Goal: Task Accomplishment & Management: Manage account settings

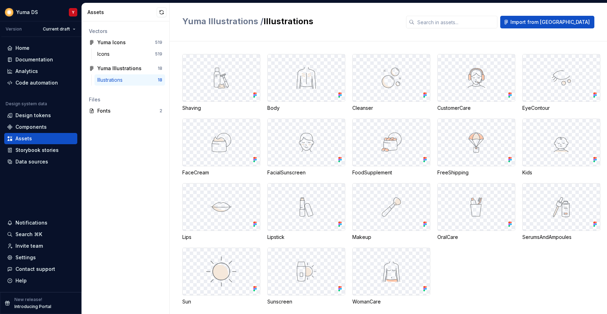
scroll to position [8, 0]
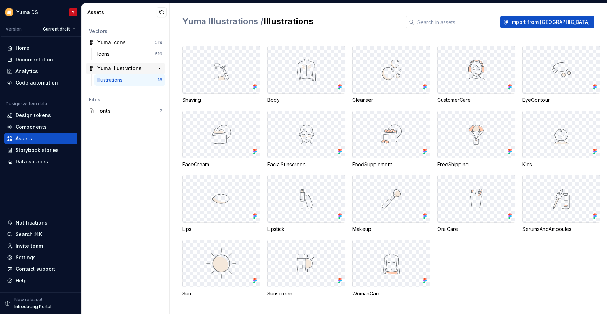
click at [119, 72] on div "Yuma Illustrations" at bounding box center [119, 68] width 44 height 7
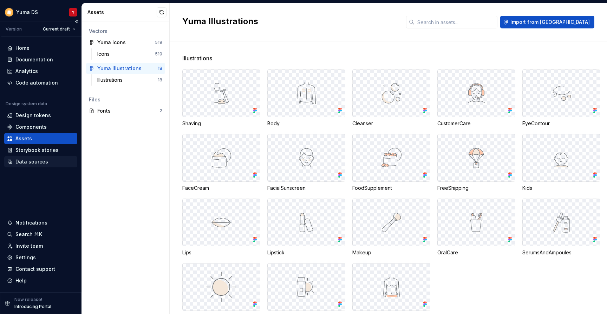
click at [36, 161] on div "Data sources" at bounding box center [31, 161] width 33 height 7
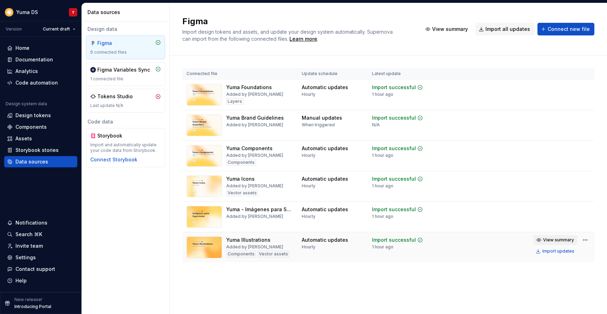
click at [559, 240] on span "View summary" at bounding box center [558, 240] width 31 height 6
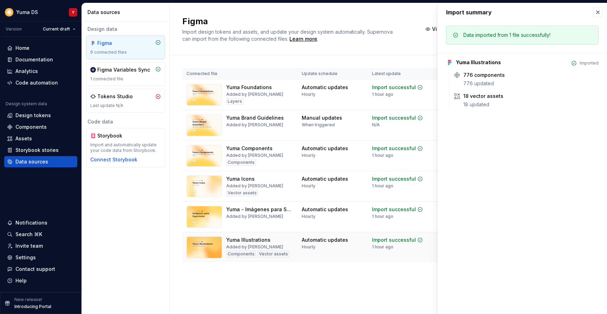
click at [328, 258] on td "Automatic updates Hourly" at bounding box center [332, 247] width 70 height 31
click at [599, 12] on button "button" at bounding box center [598, 12] width 10 height 10
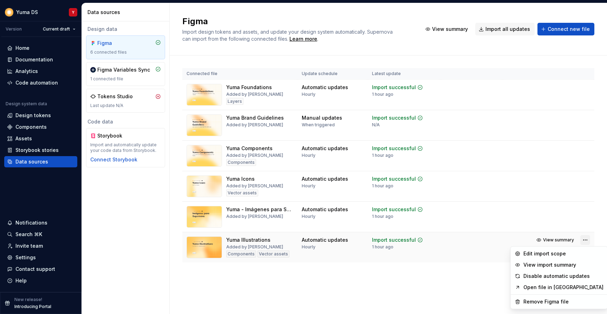
click at [580, 238] on html "Yuma DS Y Version Current draft Home Documentation Analytics Code automation De…" at bounding box center [303, 157] width 607 height 314
click at [564, 251] on div "Edit import scope" at bounding box center [563, 253] width 80 height 7
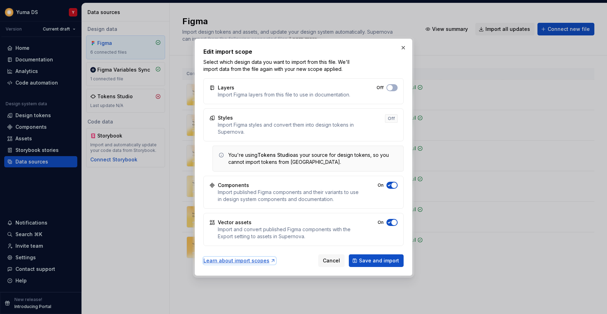
click at [238, 260] on div "Learn about import scopes" at bounding box center [239, 260] width 72 height 7
click at [298, 236] on div "Import and convert published Figma components with the Export setting to assets…" at bounding box center [288, 233] width 141 height 14
click at [403, 48] on button "button" at bounding box center [403, 48] width 10 height 10
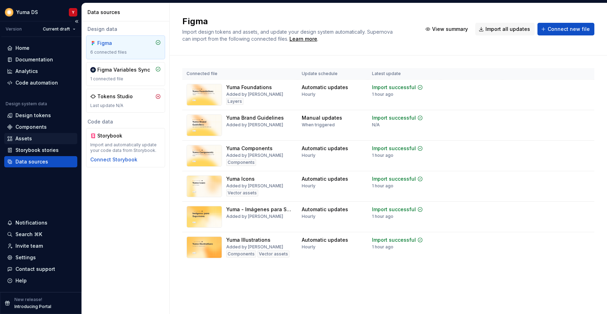
click at [18, 138] on div "Assets" at bounding box center [23, 138] width 16 height 7
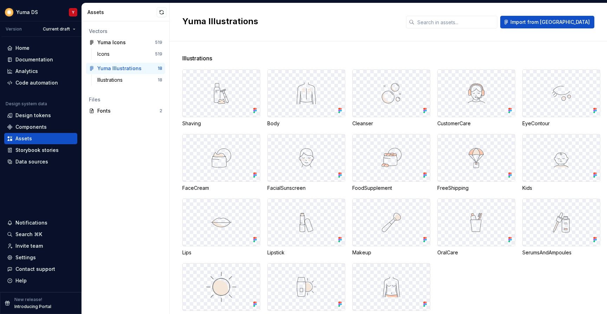
scroll to position [24, 0]
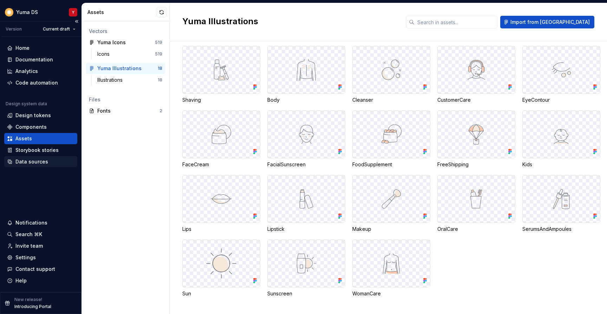
click at [30, 158] on div "Data sources" at bounding box center [31, 161] width 33 height 7
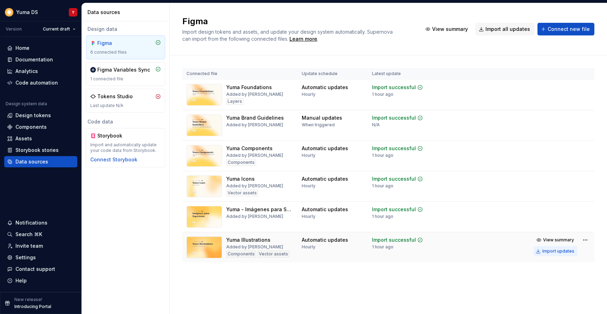
click at [548, 250] on div "Import updates" at bounding box center [558, 252] width 32 height 6
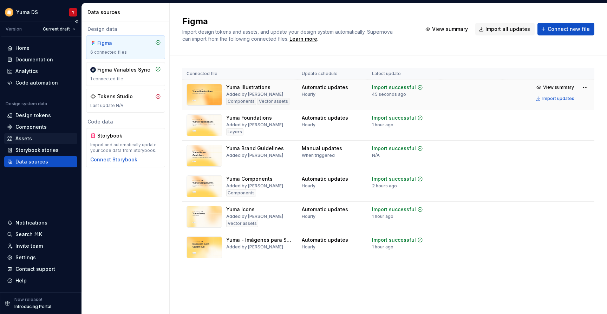
click at [35, 135] on div "Assets" at bounding box center [40, 138] width 73 height 11
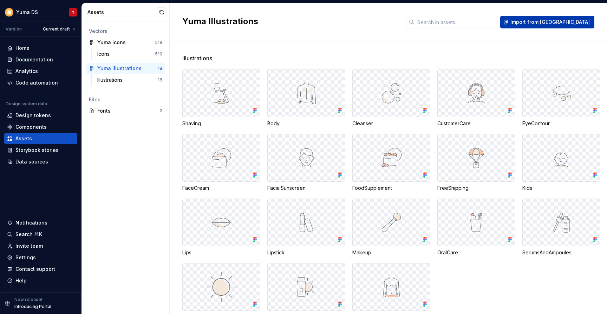
click at [587, 22] on span "Import from [GEOGRAPHIC_DATA]" at bounding box center [549, 22] width 79 height 7
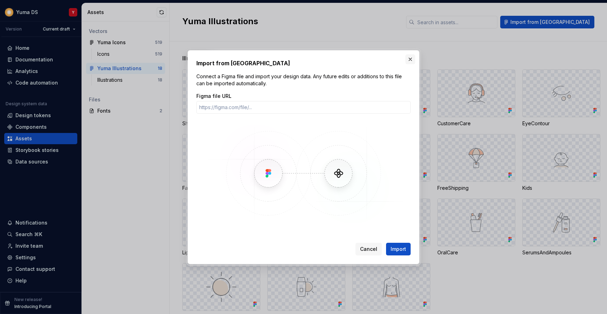
click at [407, 58] on button "button" at bounding box center [410, 59] width 10 height 10
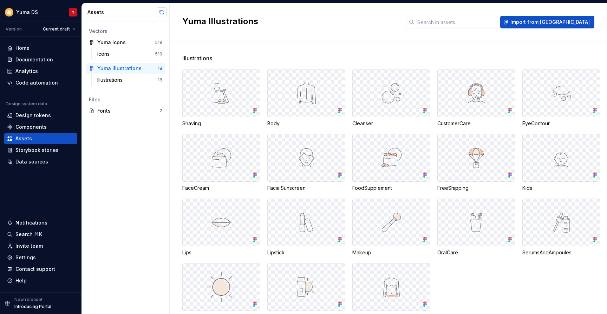
click at [164, 12] on button "button" at bounding box center [162, 12] width 10 height 10
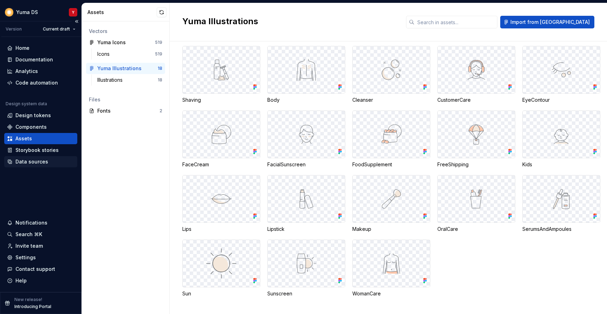
click at [40, 162] on div "Data sources" at bounding box center [31, 161] width 33 height 7
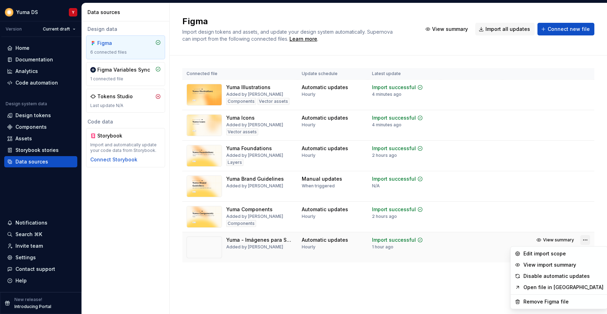
click at [583, 240] on html "Yuma DS Y Version Current draft Home Documentation Analytics Code automation De…" at bounding box center [303, 157] width 607 height 314
click at [560, 265] on div "View import summary" at bounding box center [563, 265] width 80 height 7
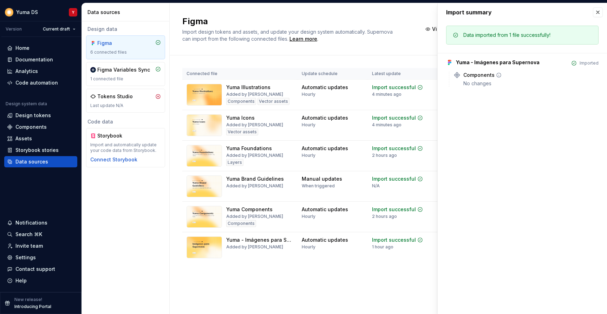
click at [497, 76] on icon at bounding box center [499, 75] width 6 height 6
click at [498, 76] on icon at bounding box center [499, 75] width 6 height 6
click at [596, 13] on button "button" at bounding box center [598, 12] width 10 height 10
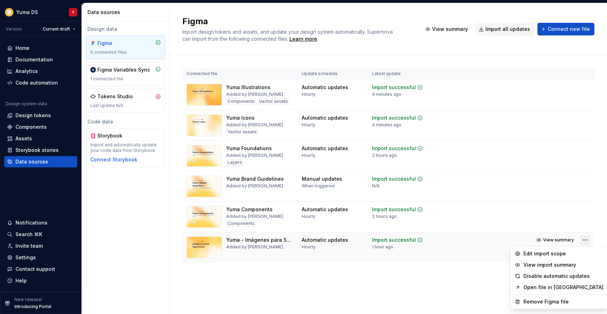
click at [585, 239] on html "Yuma DS Y Version Current draft Home Documentation Analytics Code automation De…" at bounding box center [303, 157] width 607 height 314
click at [525, 254] on div "Edit import scope" at bounding box center [563, 253] width 80 height 7
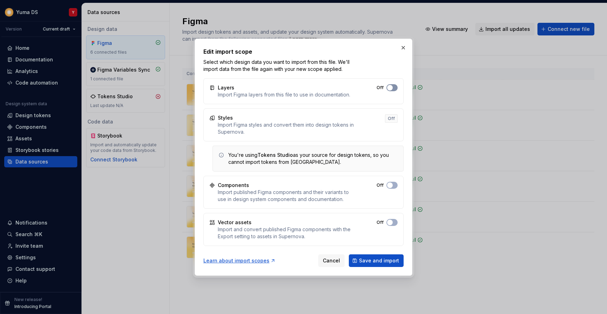
click at [392, 87] on span "button" at bounding box center [390, 88] width 6 height 6
click at [392, 223] on span "button" at bounding box center [390, 223] width 6 height 6
click at [394, 185] on button "On" at bounding box center [391, 185] width 11 height 7
click at [369, 262] on span "Save and import" at bounding box center [379, 260] width 40 height 7
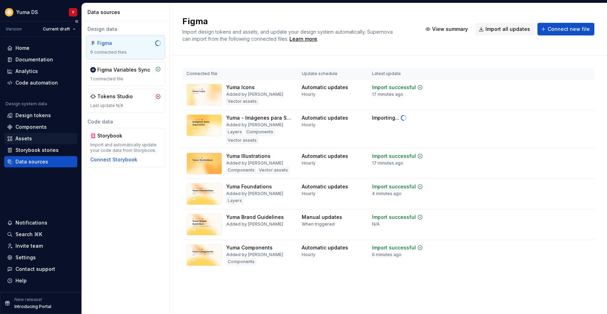
click at [28, 138] on div "Assets" at bounding box center [23, 138] width 16 height 7
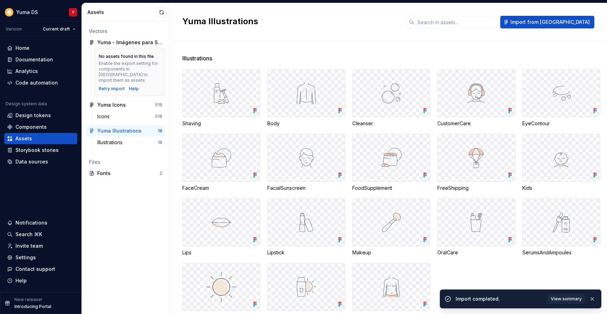
scroll to position [24, 0]
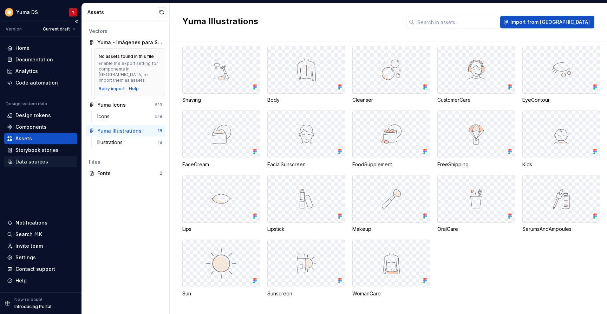
click at [34, 161] on div "Data sources" at bounding box center [31, 161] width 33 height 7
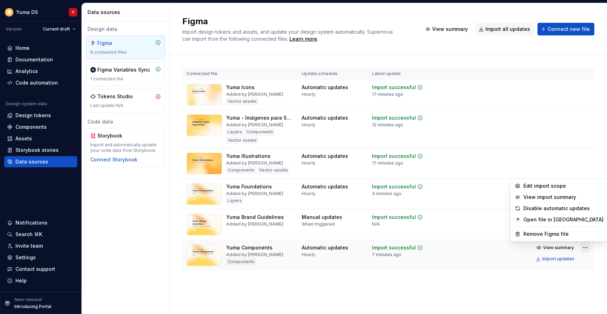
click at [585, 245] on html "Yuma DS Y Version Current draft Home Documentation Analytics Code automation De…" at bounding box center [303, 157] width 607 height 314
click at [500, 126] on html "Yuma DS Y Version Current draft Home Documentation Analytics Code automation De…" at bounding box center [303, 157] width 607 height 314
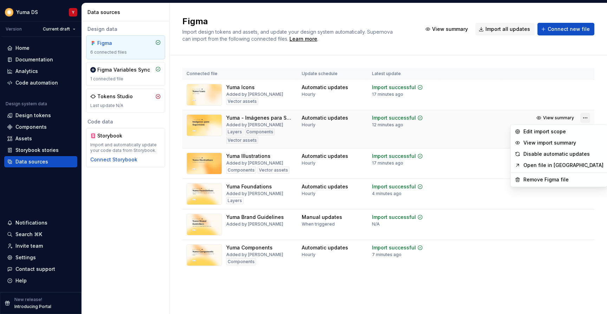
click at [586, 120] on html "Yuma DS Y Version Current draft Home Documentation Analytics Code automation De…" at bounding box center [303, 157] width 607 height 314
click at [538, 132] on div "Edit import scope" at bounding box center [563, 131] width 80 height 7
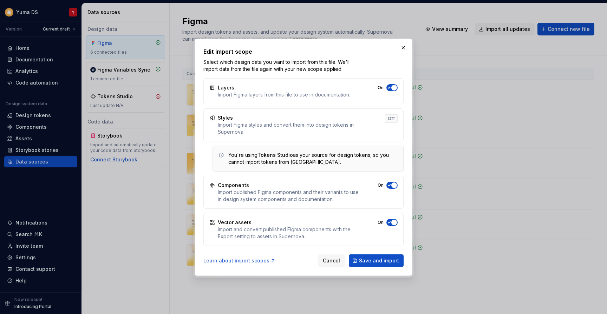
click at [392, 184] on span "button" at bounding box center [394, 186] width 6 height 6
click at [395, 88] on span "button" at bounding box center [394, 88] width 6 height 6
click at [362, 256] on button "Save and import" at bounding box center [376, 260] width 55 height 13
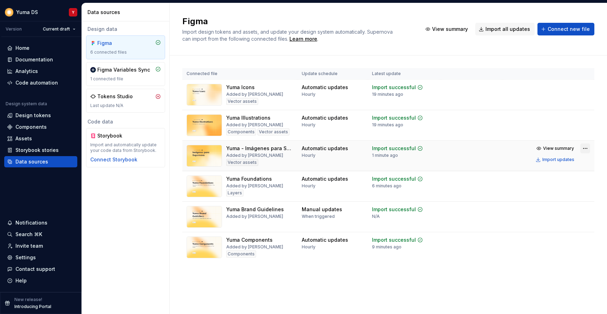
click at [583, 148] on html "Yuma DS Y Version Current draft Home Documentation Analytics Code automation De…" at bounding box center [303, 157] width 607 height 314
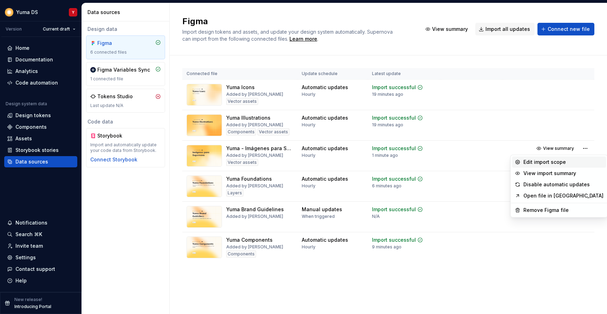
click at [530, 164] on div "Edit import scope" at bounding box center [563, 162] width 80 height 7
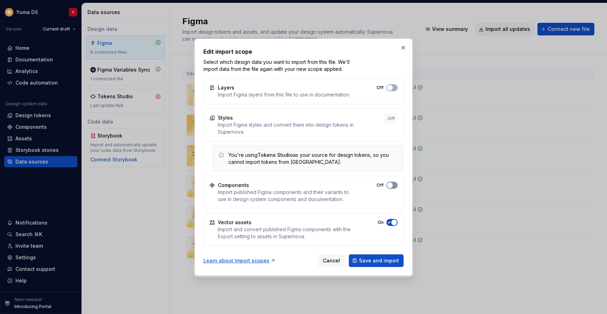
click at [392, 188] on button "Off" at bounding box center [391, 185] width 11 height 7
click at [391, 86] on span "button" at bounding box center [390, 88] width 6 height 6
click at [379, 259] on span "Save and import" at bounding box center [379, 260] width 40 height 7
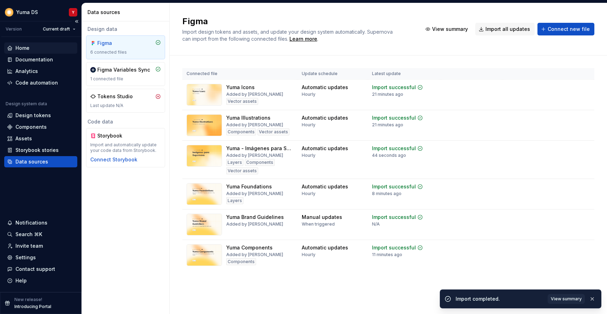
click at [27, 48] on div "Home" at bounding box center [22, 48] width 14 height 7
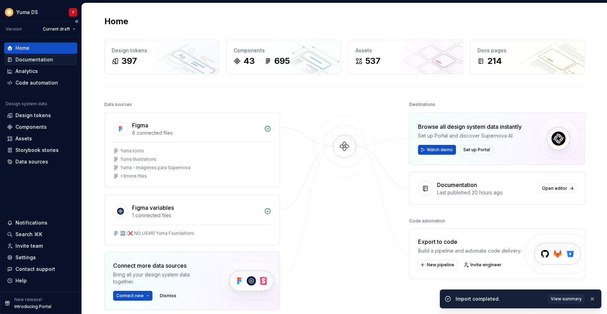
click at [32, 62] on div "Documentation" at bounding box center [34, 59] width 38 height 7
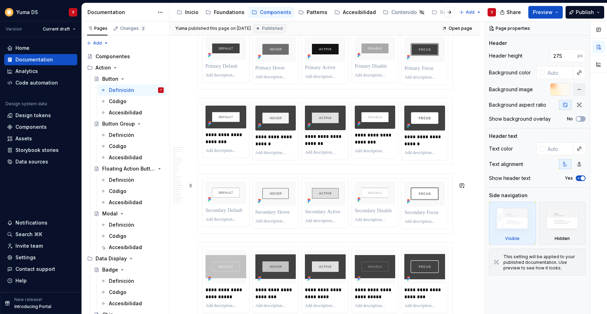
scroll to position [2608, 0]
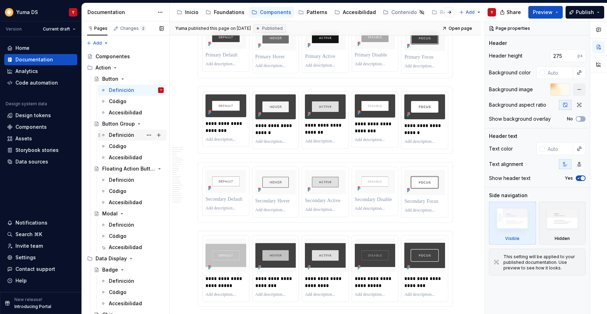
click at [123, 134] on div "Definición" at bounding box center [121, 135] width 25 height 7
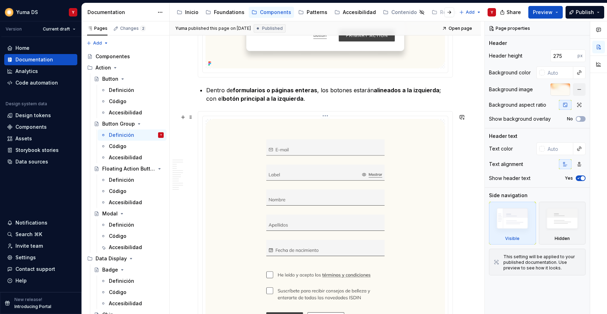
scroll to position [1748, 0]
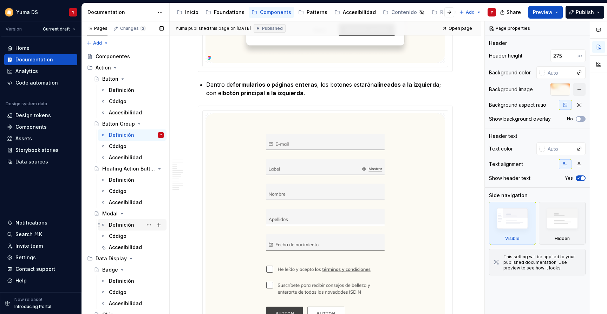
click at [124, 221] on div "Definición" at bounding box center [136, 225] width 55 height 10
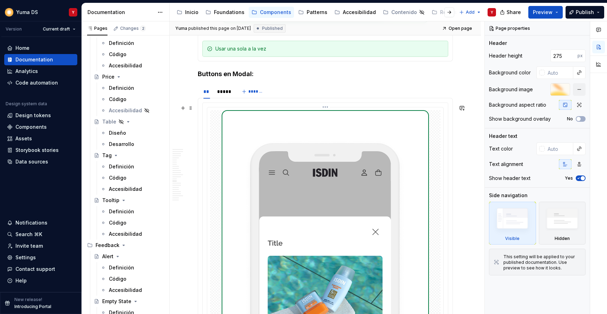
scroll to position [2915, 0]
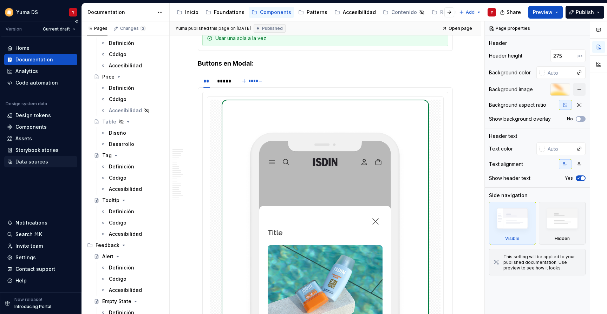
type textarea "*"
click at [26, 161] on div "Data sources" at bounding box center [31, 161] width 33 height 7
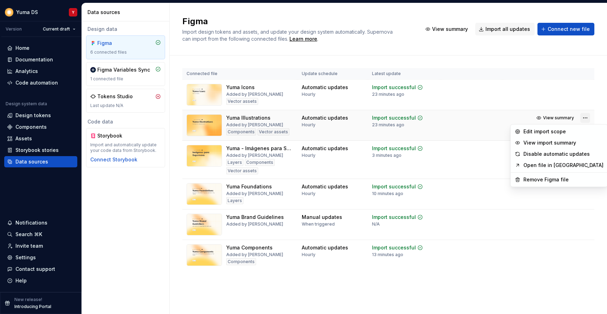
click at [581, 119] on html "Yuma DS Y Version Current draft Home Documentation Analytics Code automation De…" at bounding box center [303, 157] width 607 height 314
click at [550, 133] on div "Edit import scope" at bounding box center [563, 131] width 80 height 7
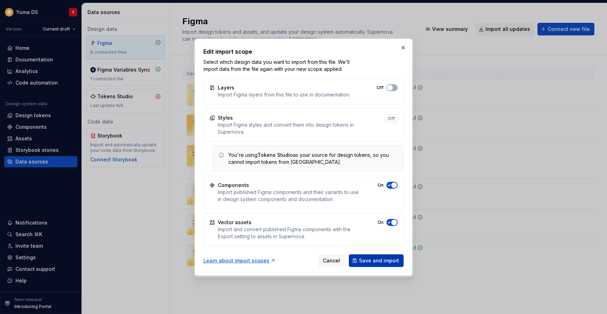
click at [388, 262] on span "Save and import" at bounding box center [379, 260] width 40 height 7
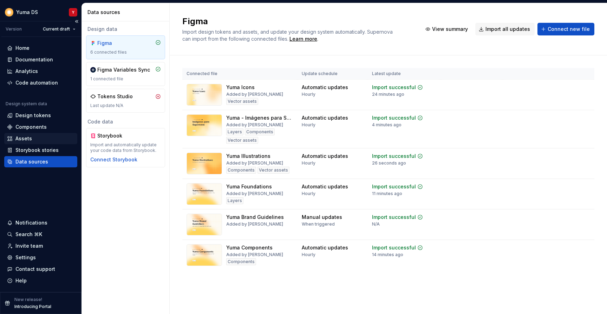
click at [36, 138] on div "Assets" at bounding box center [40, 138] width 67 height 7
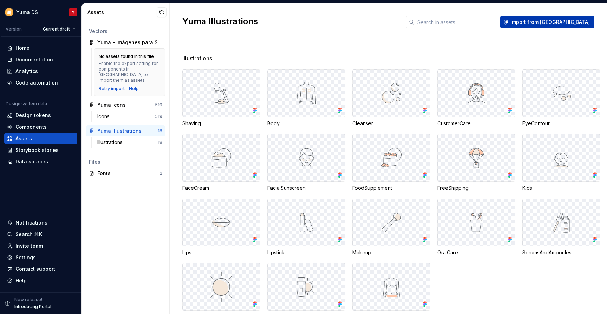
click at [562, 26] on button "Import from [GEOGRAPHIC_DATA]" at bounding box center [547, 22] width 94 height 13
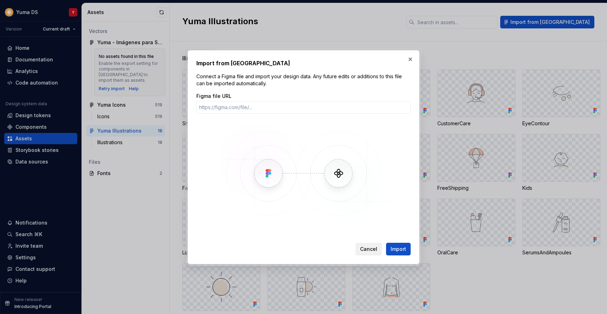
click at [372, 248] on span "Cancel" at bounding box center [368, 249] width 17 height 7
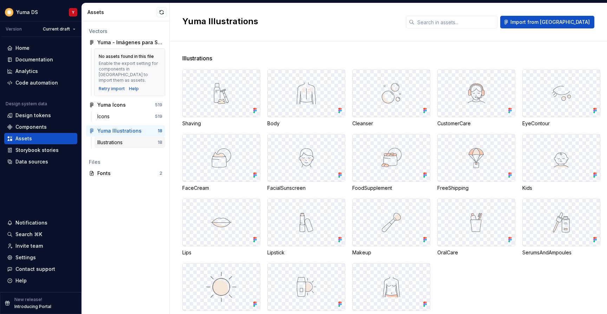
click at [115, 139] on div "Illustrations" at bounding box center [111, 142] width 28 height 7
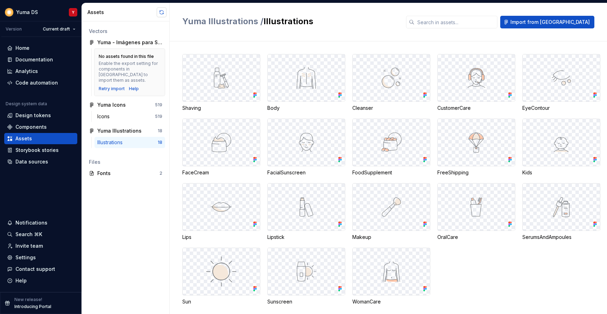
click at [162, 12] on button "button" at bounding box center [162, 12] width 10 height 10
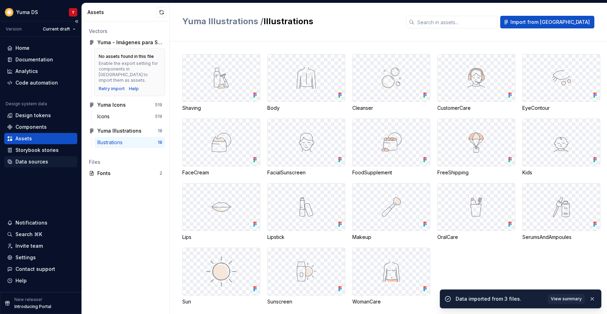
click at [42, 160] on div "Data sources" at bounding box center [31, 161] width 33 height 7
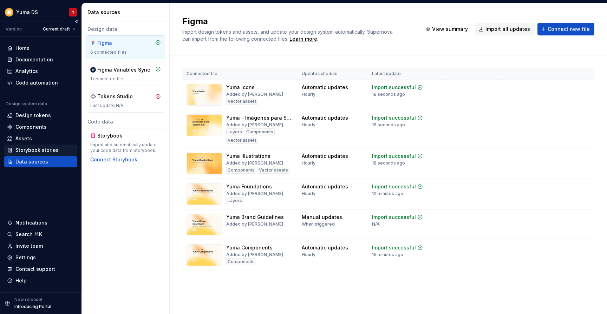
click at [31, 149] on div "Storybook stories" at bounding box center [36, 150] width 43 height 7
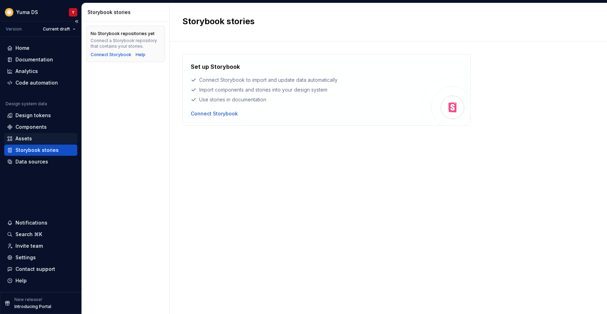
click at [27, 140] on div "Assets" at bounding box center [23, 138] width 16 height 7
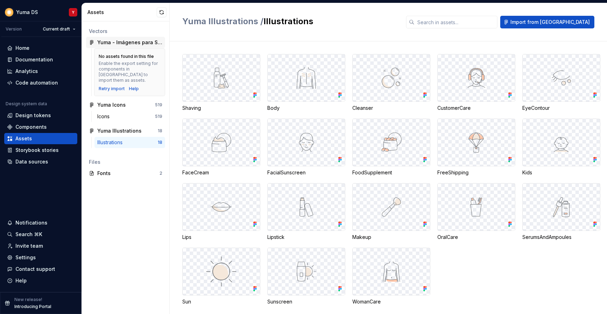
click at [132, 42] on div "Yuma - Imágenes para Supernova" at bounding box center [129, 42] width 65 height 7
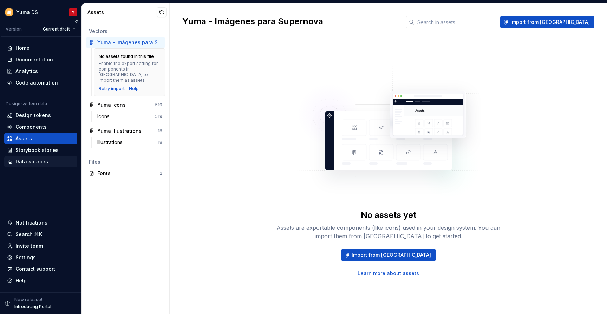
click at [26, 163] on div "Data sources" at bounding box center [31, 161] width 33 height 7
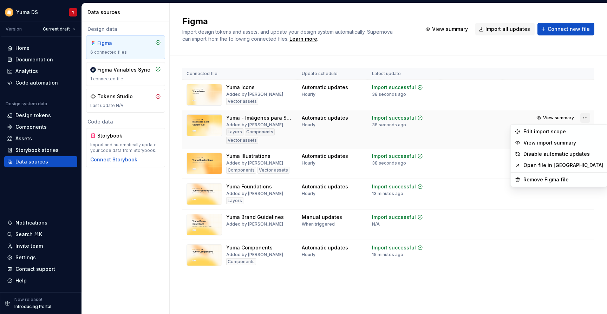
click at [586, 116] on html "Yuma DS Y Version Current draft Home Documentation Analytics Code automation De…" at bounding box center [303, 157] width 607 height 314
click at [533, 132] on div "Edit import scope" at bounding box center [563, 131] width 80 height 7
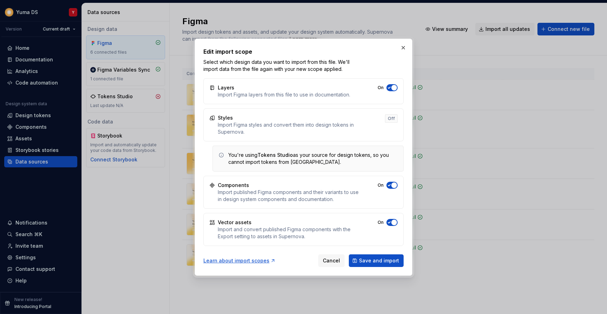
click at [394, 222] on span "button" at bounding box center [394, 223] width 6 height 6
click at [380, 261] on span "Save and import" at bounding box center [379, 260] width 40 height 7
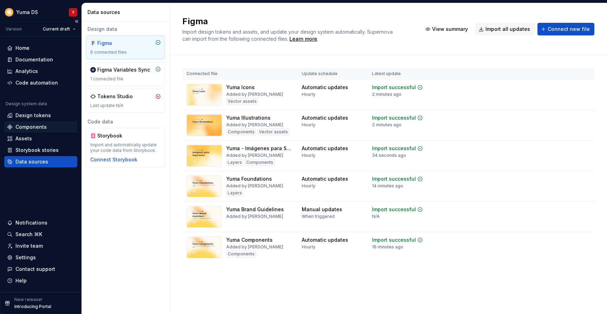
click at [40, 127] on div "Components" at bounding box center [30, 127] width 31 height 7
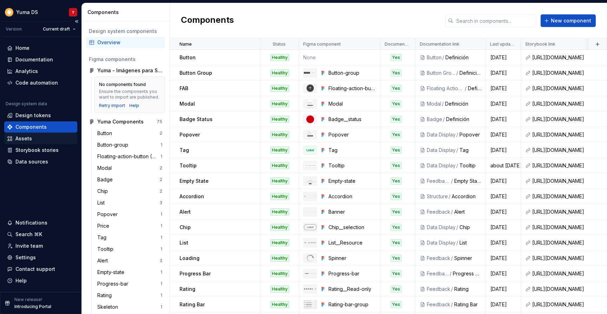
click at [35, 139] on div "Assets" at bounding box center [40, 138] width 67 height 7
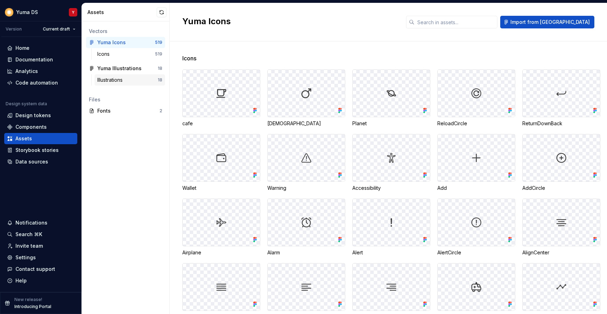
click at [125, 78] on div "Illustrations" at bounding box center [111, 80] width 28 height 7
